Goal: Navigation & Orientation: Find specific page/section

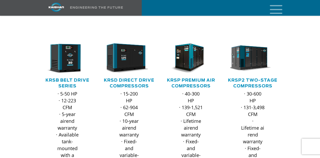
scroll to position [62, 0]
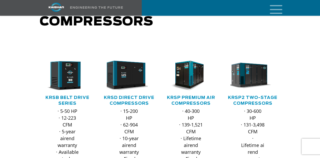
click at [275, 9] on icon "mobile menu" at bounding box center [276, 9] width 17 height 16
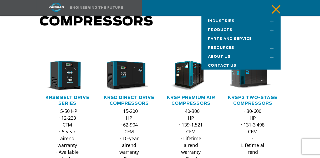
click at [230, 29] on span "Products" at bounding box center [220, 29] width 24 height 3
